Goal: Obtain resource: Obtain resource

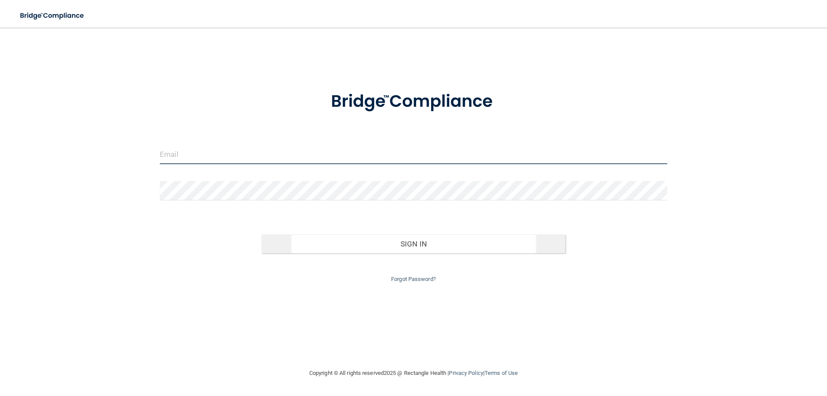
type input "[EMAIL_ADDRESS][DOMAIN_NAME]"
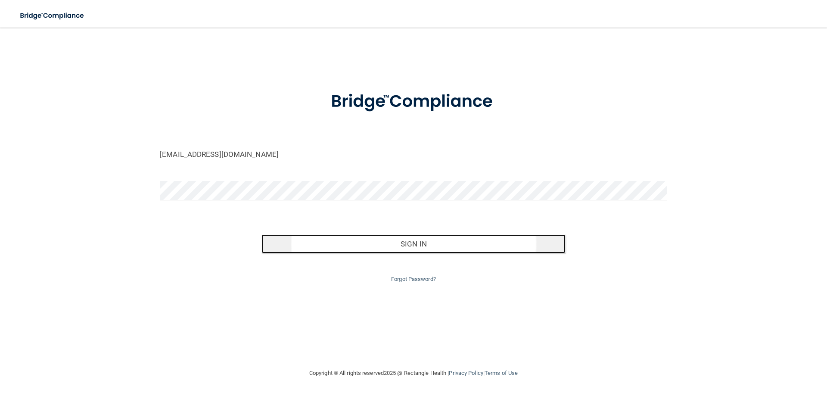
click at [386, 245] on button "Sign In" at bounding box center [413, 243] width 304 height 19
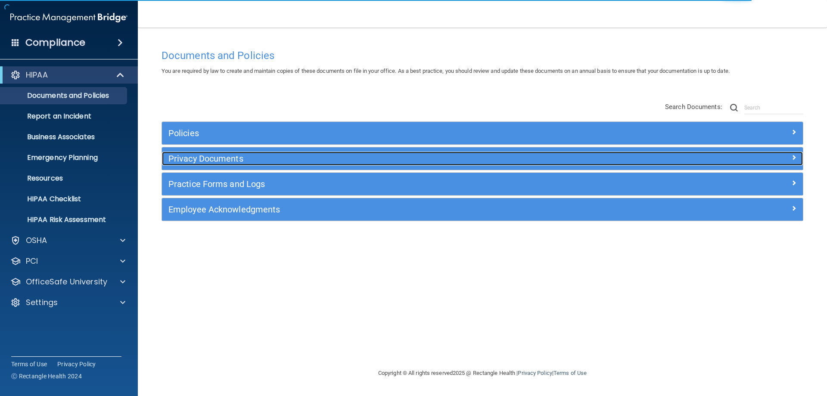
click at [226, 157] on h5 "Privacy Documents" at bounding box center [402, 158] width 468 height 9
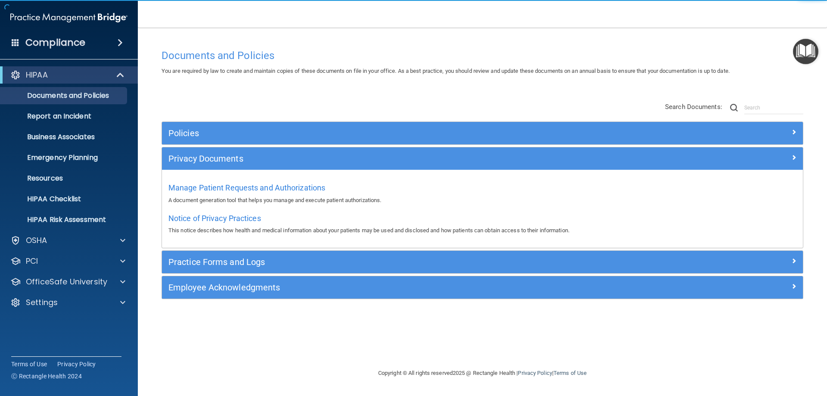
click at [213, 223] on div "Notice of Privacy Practices This notice describes how health and medical inform…" at bounding box center [482, 223] width 628 height 25
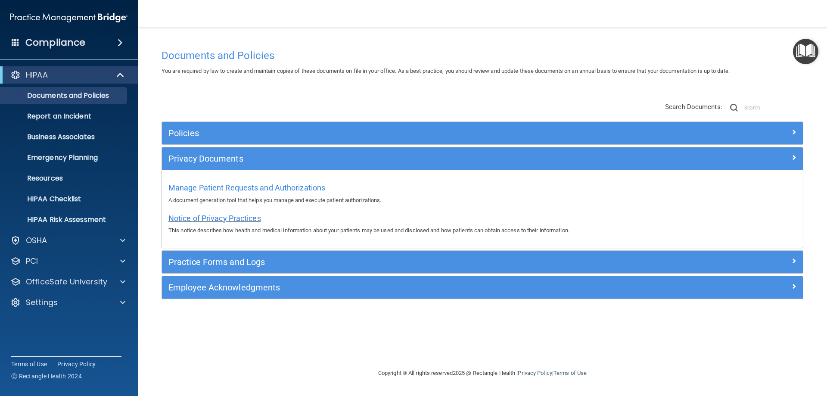
click at [237, 218] on span "Notice of Privacy Practices" at bounding box center [214, 218] width 93 height 9
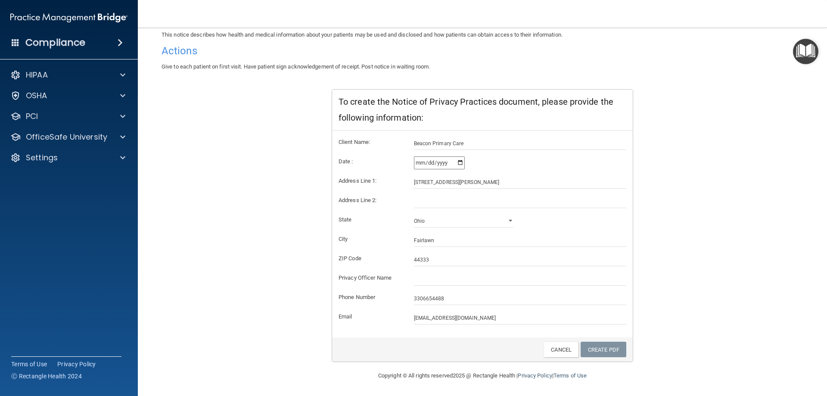
scroll to position [82, 0]
click at [423, 282] on input "text" at bounding box center [520, 278] width 213 height 13
type input "[PERSON_NAME], MD"
click at [597, 350] on link "Create PDF" at bounding box center [603, 349] width 46 height 16
